Goal: Information Seeking & Learning: Learn about a topic

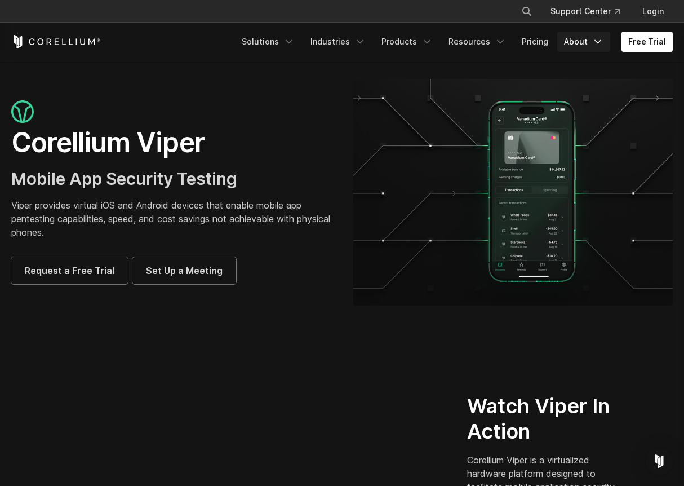
click at [592, 50] on link "About" at bounding box center [584, 42] width 53 height 20
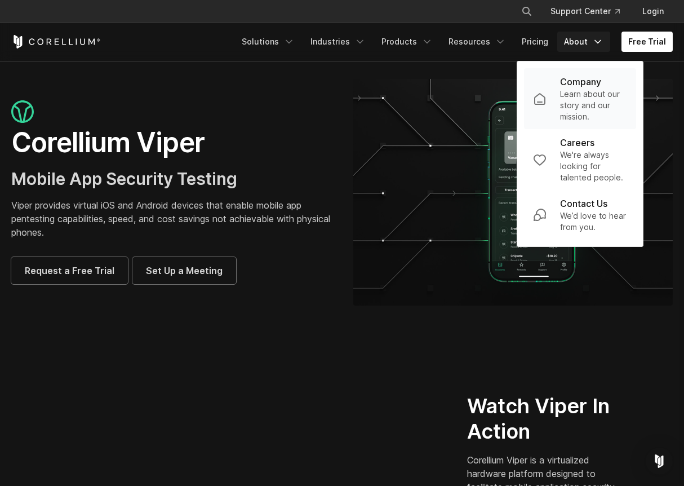
click at [594, 78] on p "Company" at bounding box center [580, 82] width 41 height 14
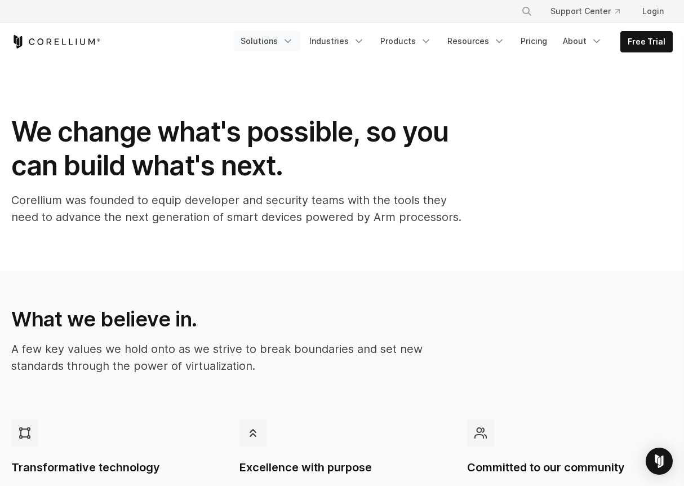
click at [271, 45] on link "Solutions" at bounding box center [267, 41] width 67 height 20
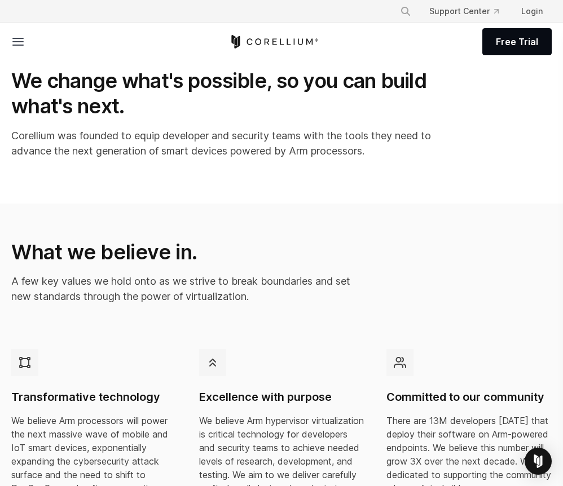
click at [275, 37] on icon "Corellium Home" at bounding box center [274, 42] width 90 height 14
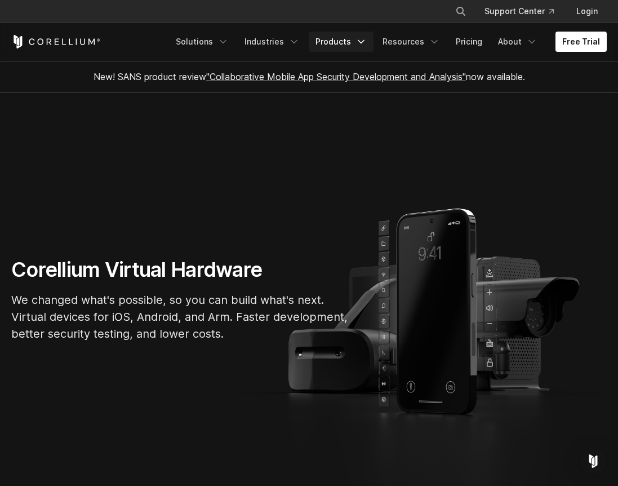
click at [353, 47] on link "Products" at bounding box center [341, 42] width 65 height 20
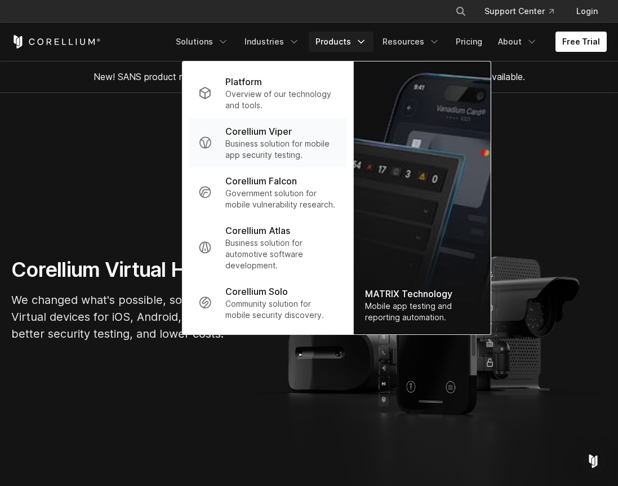
click at [249, 135] on p "Corellium Viper" at bounding box center [258, 132] width 67 height 14
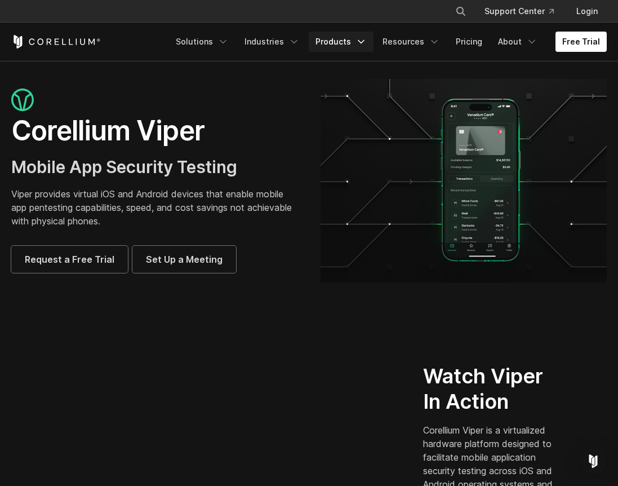
click at [360, 41] on link "Products" at bounding box center [341, 42] width 65 height 20
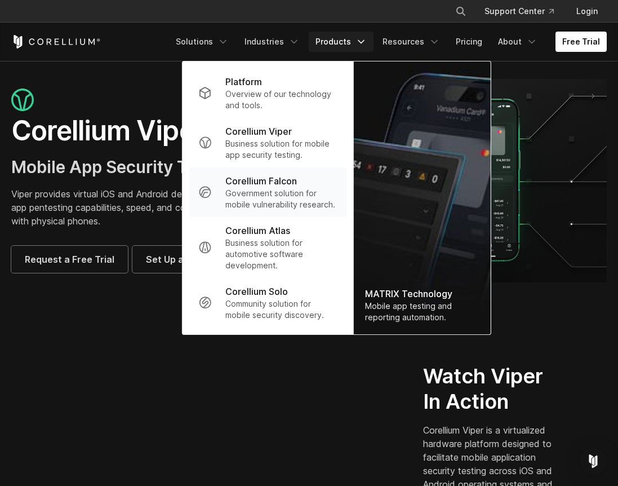
click at [273, 178] on p "Corellium Falcon" at bounding box center [261, 181] width 72 height 14
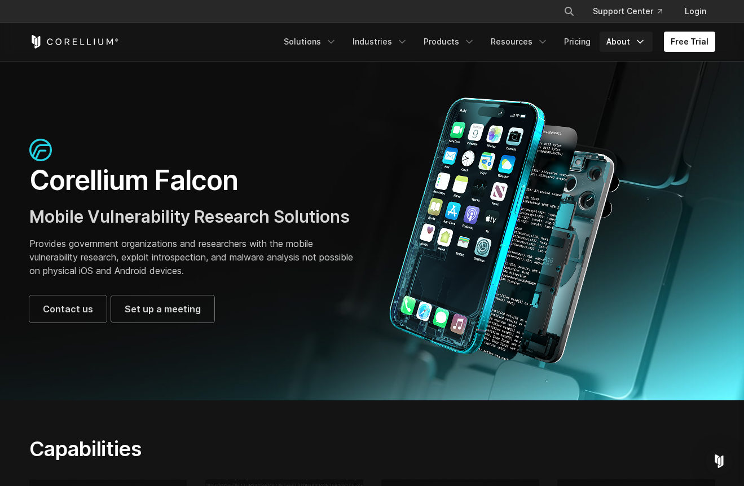
click at [618, 43] on icon "Navigation Menu" at bounding box center [639, 41] width 11 height 11
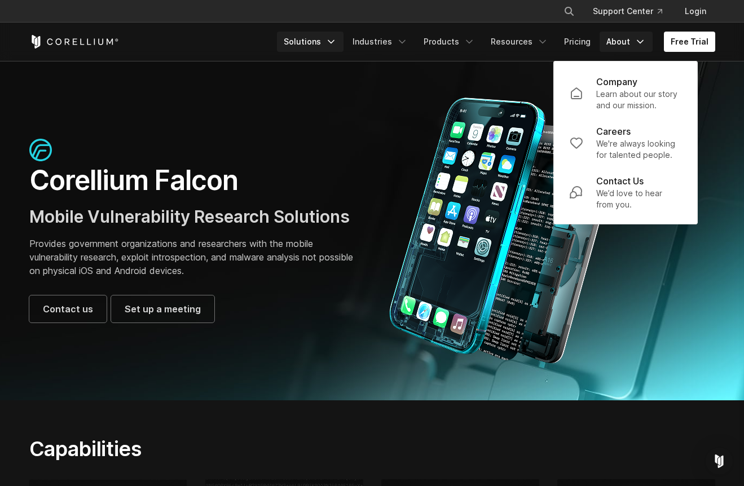
click at [313, 46] on link "Solutions" at bounding box center [310, 42] width 67 height 20
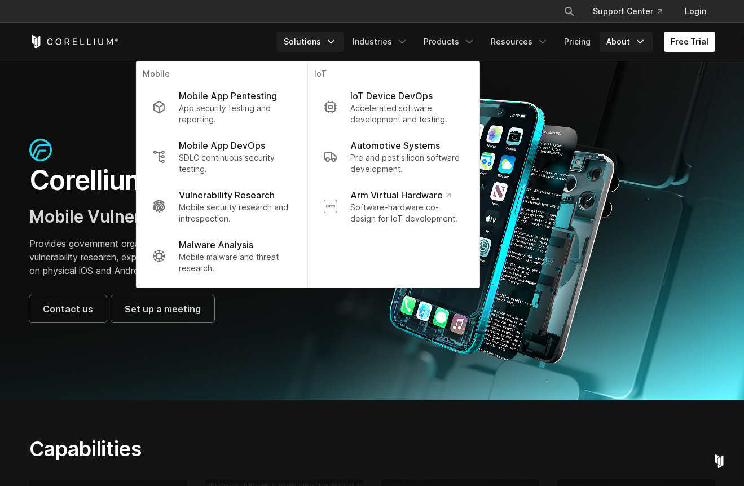
click at [618, 45] on link "About" at bounding box center [625, 42] width 53 height 20
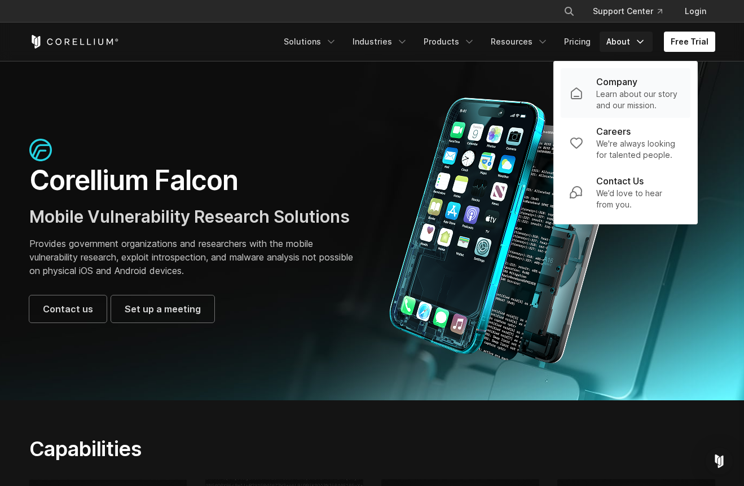
click at [611, 79] on p "Company" at bounding box center [616, 82] width 41 height 14
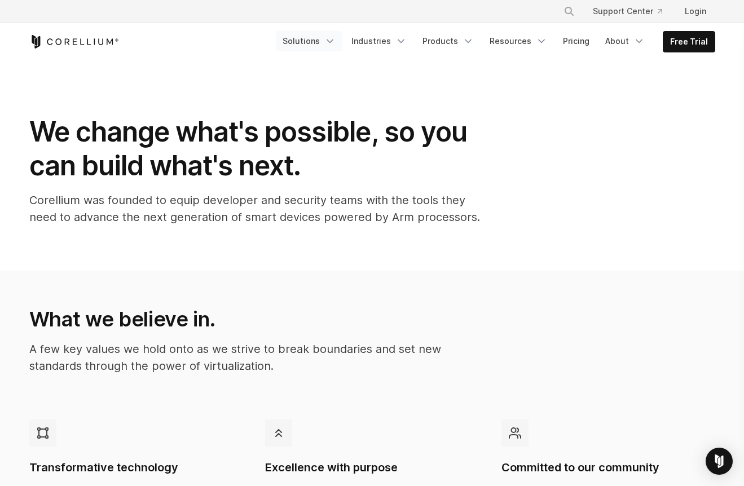
click at [324, 41] on link "Solutions" at bounding box center [309, 41] width 67 height 20
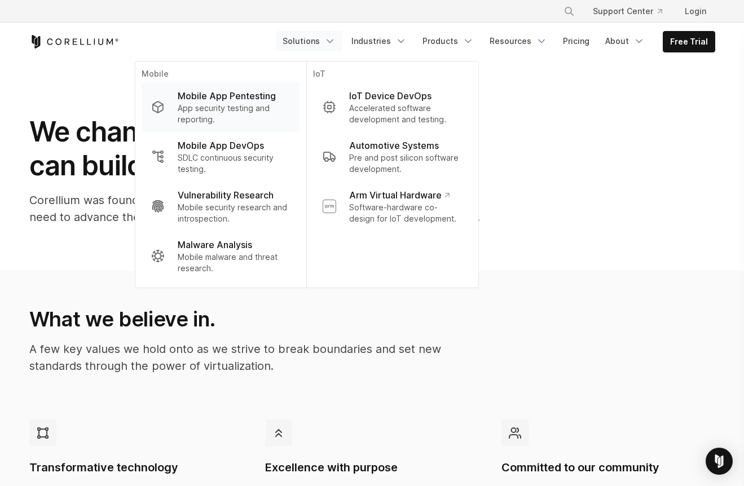
click at [249, 104] on p "App security testing and reporting." at bounding box center [234, 114] width 112 height 23
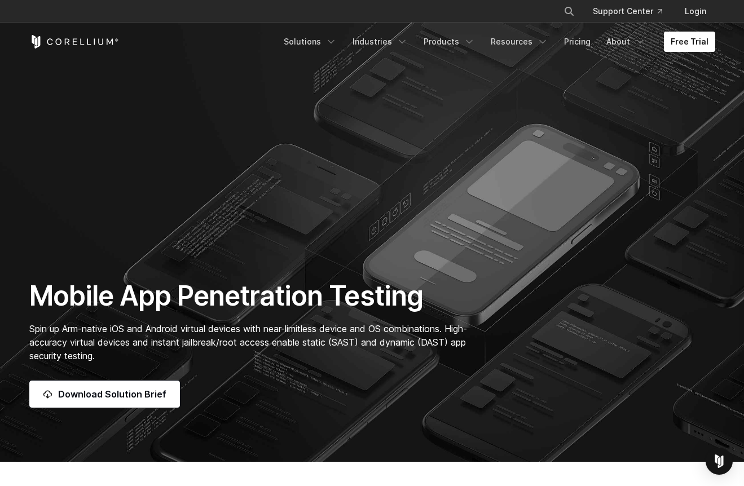
click at [87, 40] on icon "Corellium Home" at bounding box center [74, 42] width 90 height 14
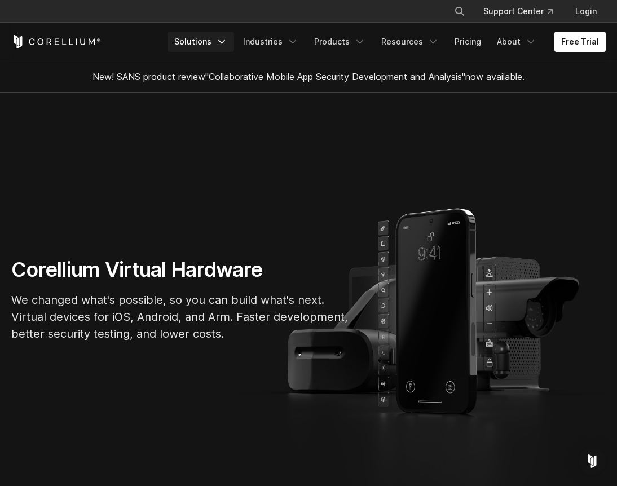
click at [221, 45] on link "Solutions" at bounding box center [200, 42] width 67 height 20
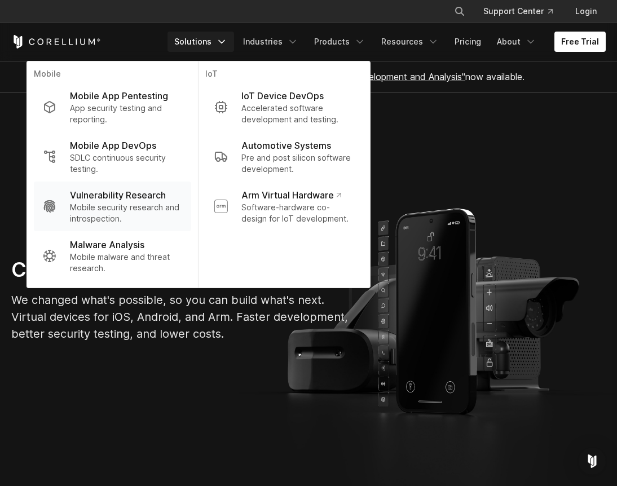
click at [113, 202] on p "Mobile security research and introspection." at bounding box center [126, 213] width 112 height 23
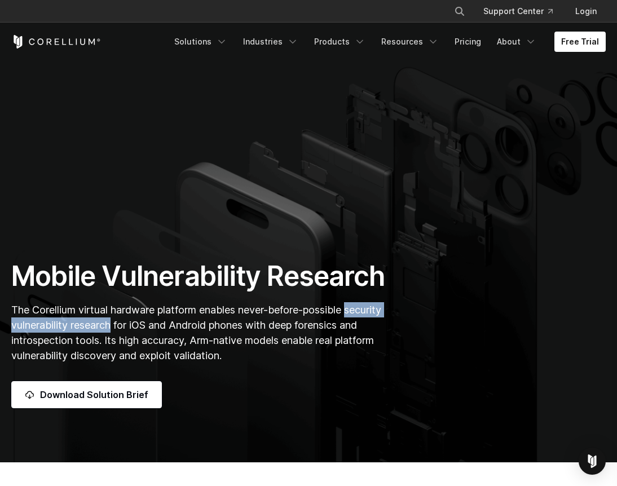
drag, startPoint x: 355, startPoint y: 309, endPoint x: 115, endPoint y: 329, distance: 240.4
click at [115, 329] on span "The Corellium virtual hardware platform enables never-before-possible security …" at bounding box center [196, 333] width 370 height 58
copy span "security vulnerability research"
click at [221, 47] on link "Solutions" at bounding box center [200, 42] width 67 height 20
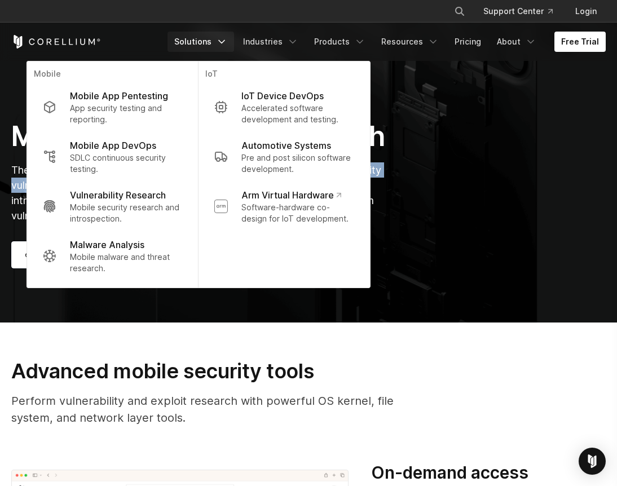
scroll to position [141, 0]
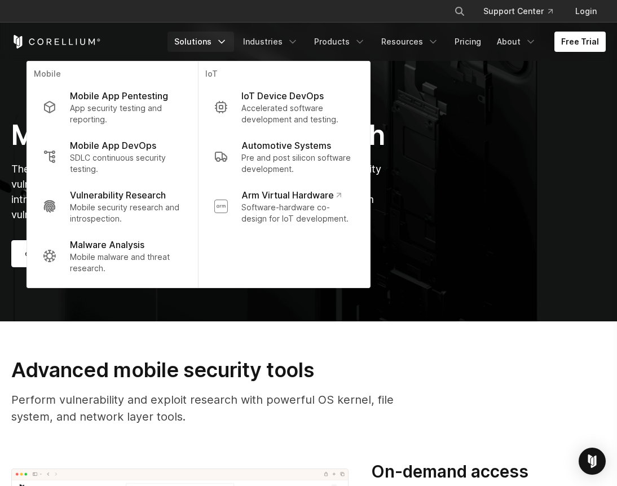
click at [435, 136] on div "Mobile Vulnerability Research The Corellium virtual hardware platform enables n…" at bounding box center [308, 192] width 617 height 149
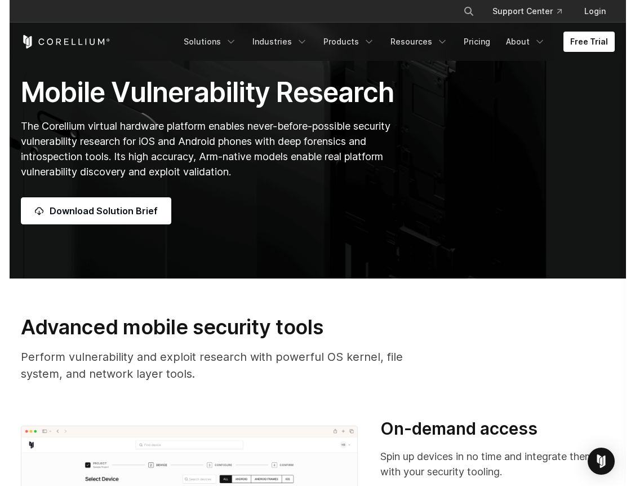
scroll to position [0, 0]
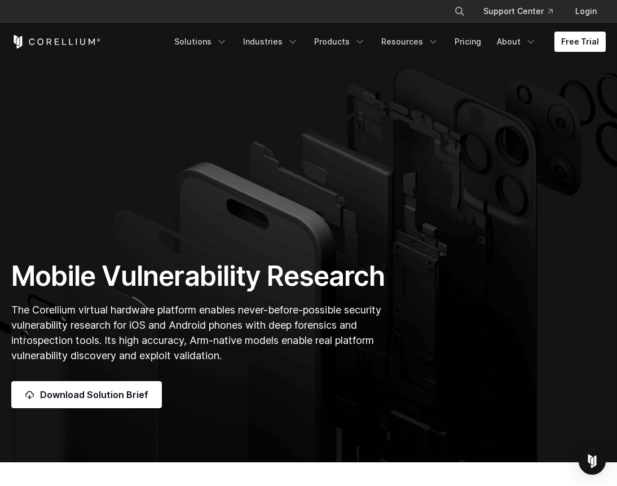
click at [2, 68] on section "Mobile Vulnerability Research The Corellium virtual hardware platform enables n…" at bounding box center [308, 232] width 617 height 462
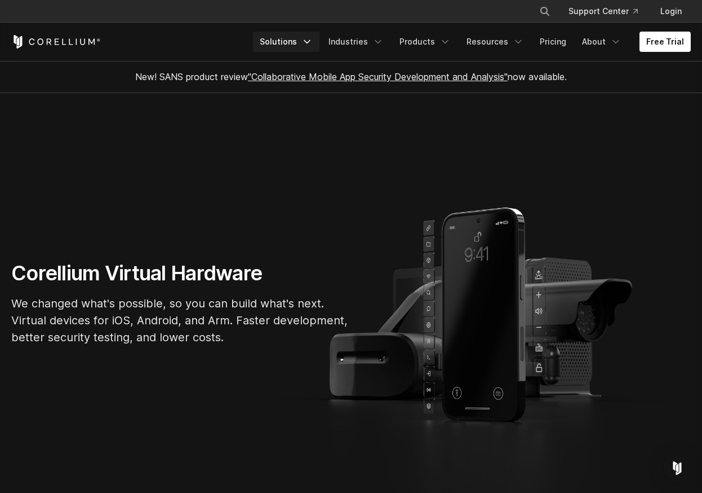
click at [298, 51] on link "Solutions" at bounding box center [286, 42] width 67 height 20
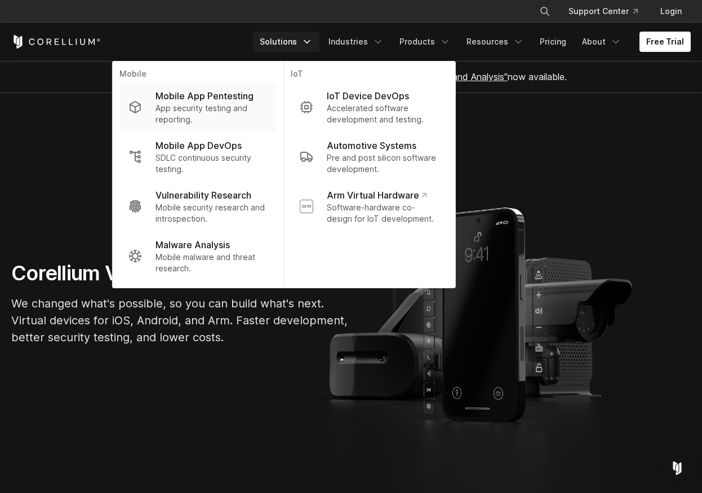
click at [244, 90] on p "Mobile App Pentesting" at bounding box center [205, 96] width 98 height 14
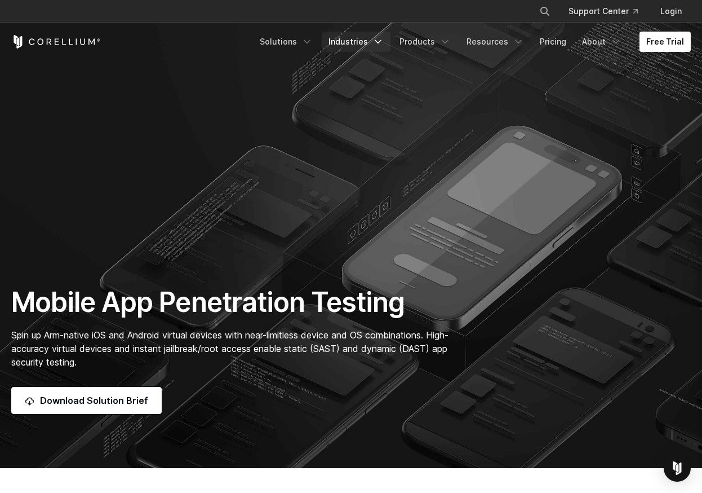
click at [383, 37] on icon "Navigation Menu" at bounding box center [378, 41] width 11 height 11
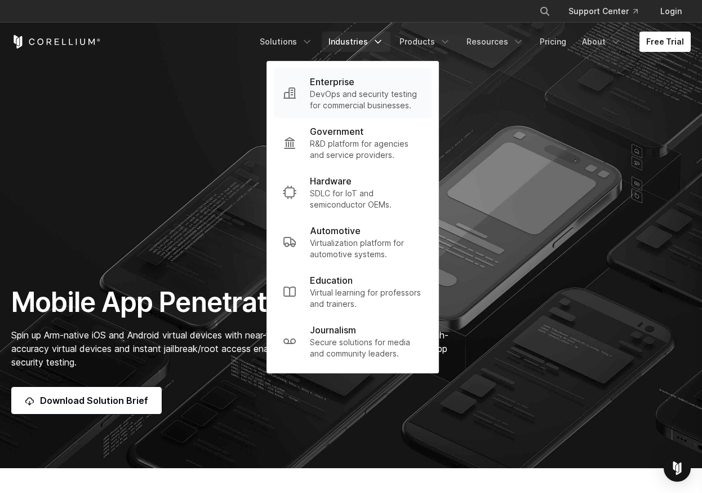
click at [341, 98] on p "DevOps and security testing for commercial businesses." at bounding box center [366, 100] width 113 height 23
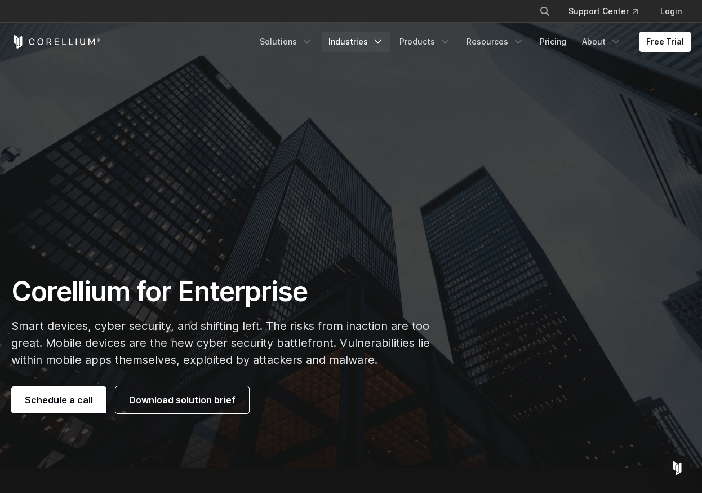
click at [359, 44] on link "Industries" at bounding box center [356, 42] width 69 height 20
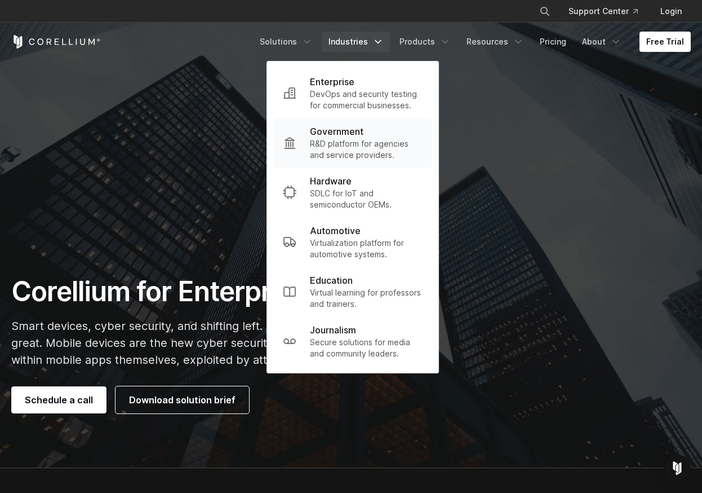
click at [357, 144] on p "R&D platform for agencies and service providers." at bounding box center [366, 149] width 113 height 23
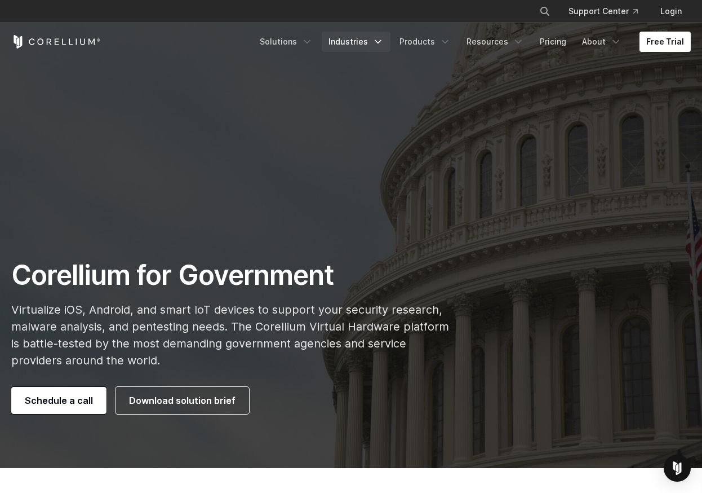
click at [352, 46] on link "Industries" at bounding box center [356, 42] width 69 height 20
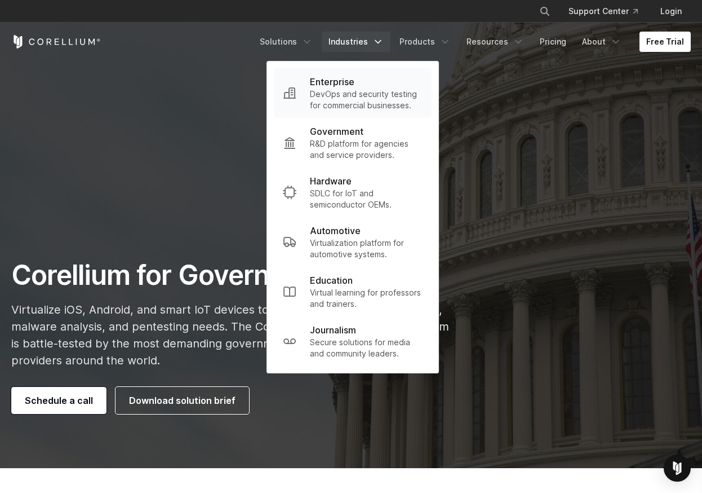
click at [363, 100] on p "DevOps and security testing for commercial businesses." at bounding box center [366, 100] width 113 height 23
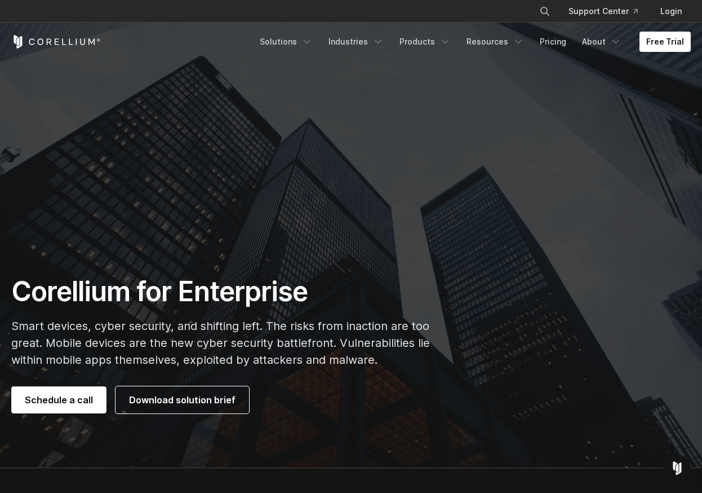
click at [98, 48] on div "Free Trial Solutions IoT" at bounding box center [351, 42] width 680 height 38
click at [96, 41] on icon "Corellium Home" at bounding box center [56, 42] width 90 height 14
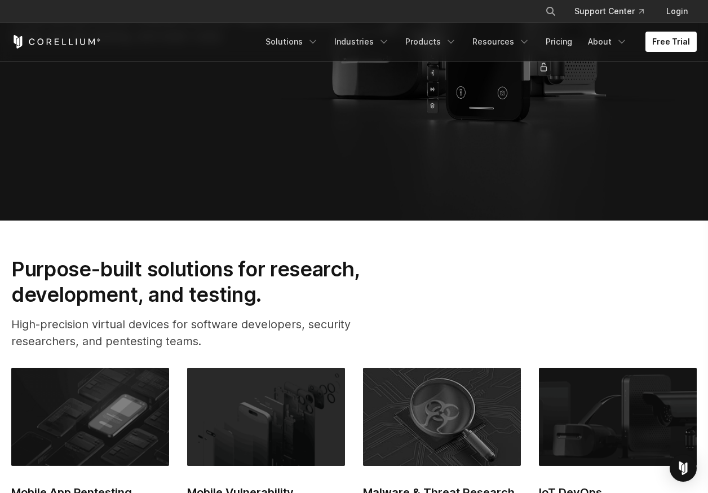
scroll to position [446, 0]
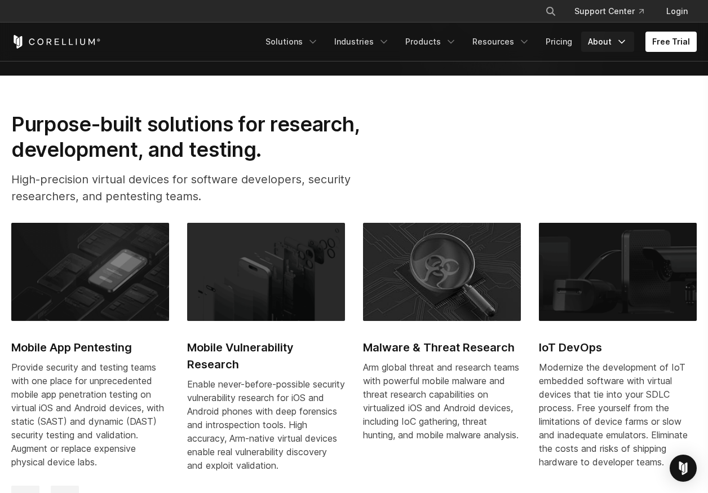
click at [593, 48] on link "About" at bounding box center [607, 42] width 53 height 20
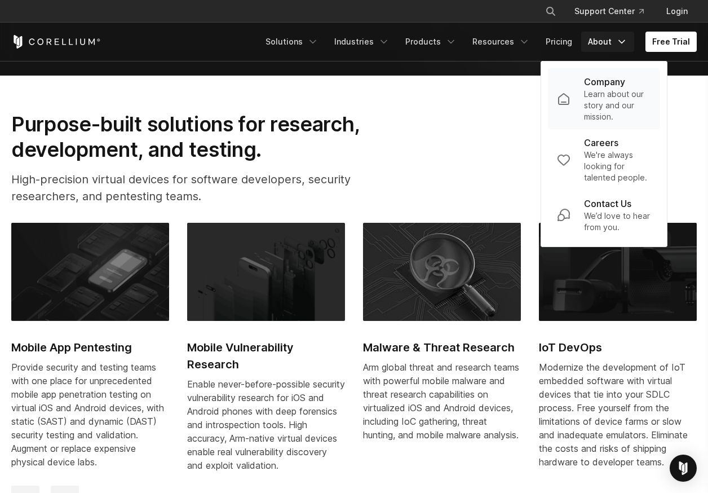
click at [598, 89] on p "Learn about our story and our mission." at bounding box center [617, 106] width 67 height 34
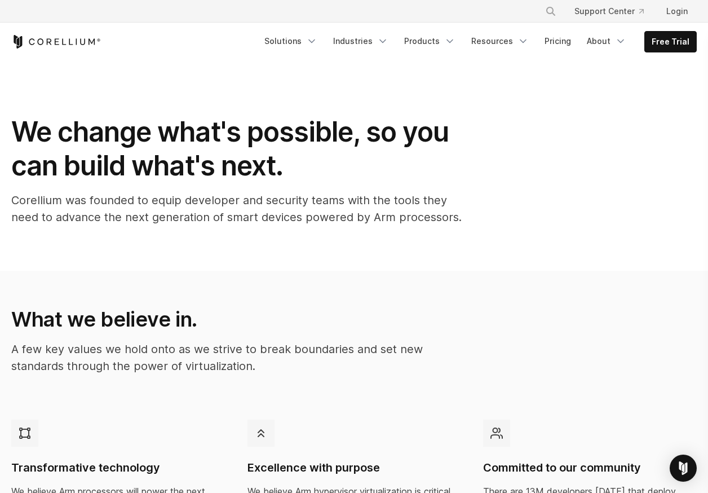
click at [62, 30] on div "Free Trial Solutions" at bounding box center [354, 42] width 686 height 38
click at [59, 42] on icon "Corellium Home" at bounding box center [56, 42] width 90 height 14
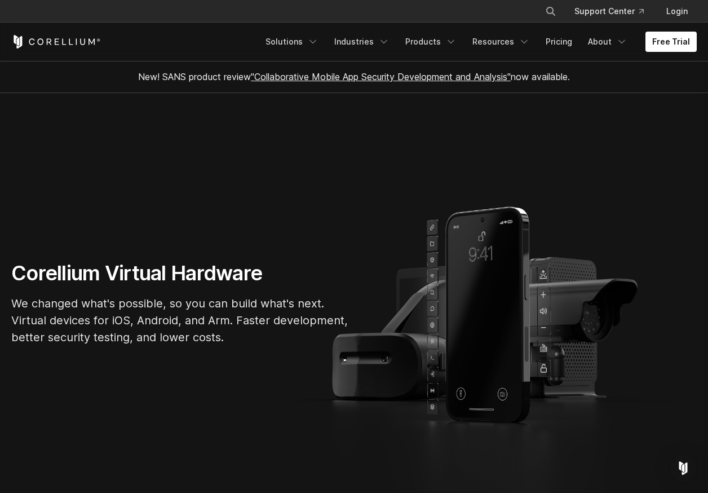
drag, startPoint x: 2, startPoint y: 42, endPoint x: -25, endPoint y: 39, distance: 26.6
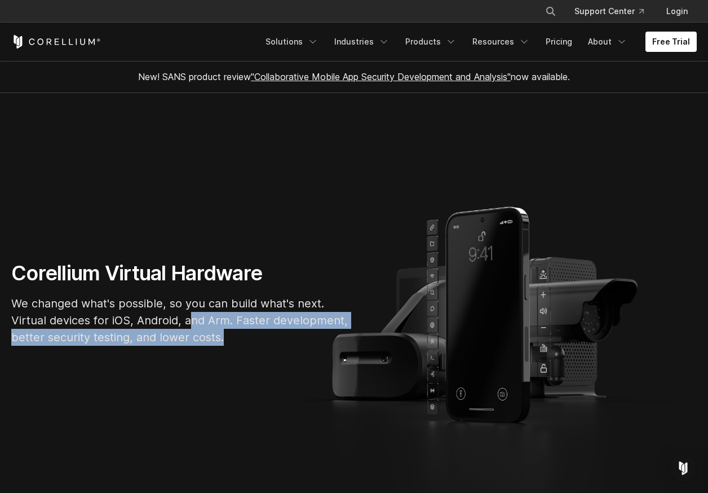
drag, startPoint x: 249, startPoint y: 338, endPoint x: 188, endPoint y: 327, distance: 62.4
click at [188, 327] on p "We changed what's possible, so you can build what's next. Virtual devices for i…" at bounding box center [180, 320] width 338 height 51
click at [190, 329] on p "We changed what's possible, so you can build what's next. Virtual devices for i…" at bounding box center [180, 320] width 338 height 51
drag, startPoint x: 233, startPoint y: 335, endPoint x: 11, endPoint y: 320, distance: 223.2
click at [10, 320] on div "Corellium Virtual Hardware We changed what's possible, so you can build what's …" at bounding box center [180, 307] width 361 height 94
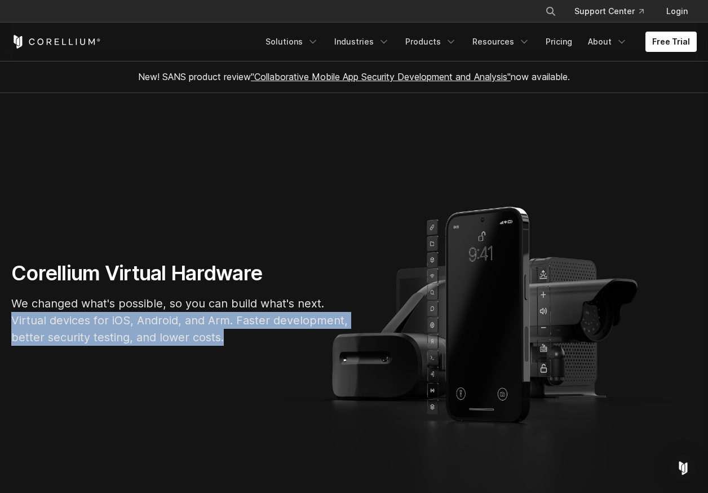
copy p "Virtual devices for iOS, Android, and Arm. Faster development, better security …"
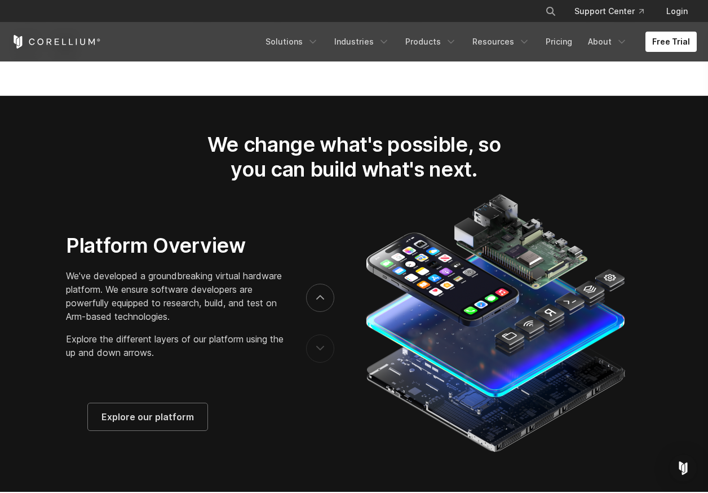
scroll to position [1713, 0]
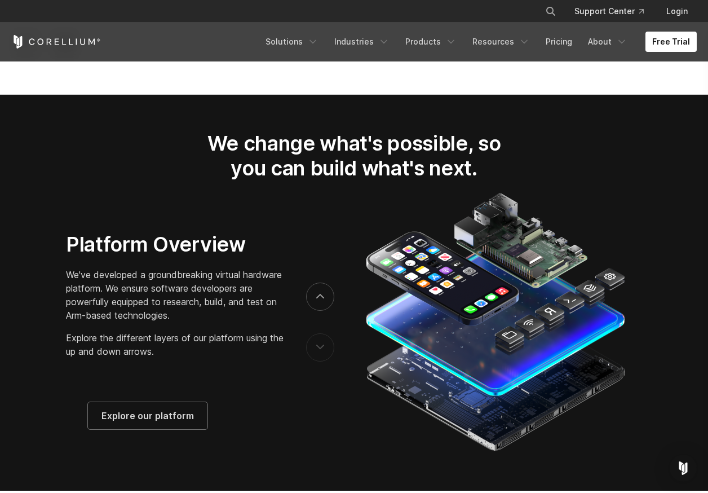
click at [173, 316] on p "We've developed a groundbreaking virtual hardware platform. We ensure software …" at bounding box center [175, 295] width 218 height 54
drag, startPoint x: 68, startPoint y: 286, endPoint x: 223, endPoint y: 149, distance: 206.1
click at [223, 149] on section "We change what's possible, so you can build what's next." at bounding box center [354, 293] width 708 height 396
click at [125, 293] on p "We've developed a groundbreaking virtual hardware platform. We ensure software …" at bounding box center [175, 295] width 218 height 54
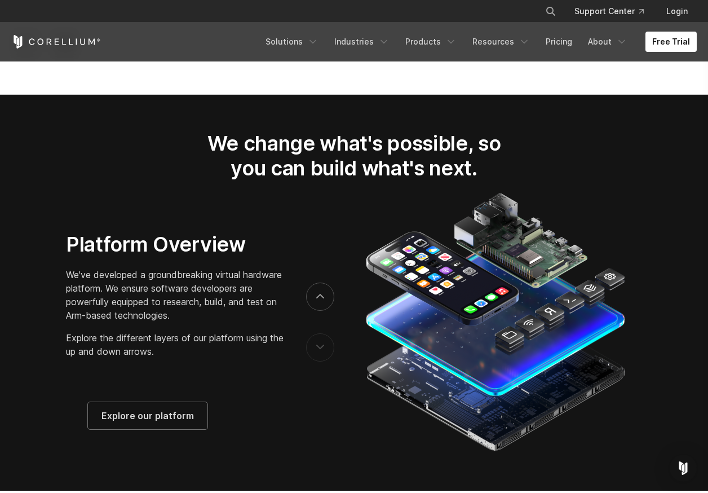
click at [125, 293] on p "We've developed a groundbreaking virtual hardware platform. We ensure software …" at bounding box center [175, 295] width 218 height 54
